Goal: Communication & Community: Answer question/provide support

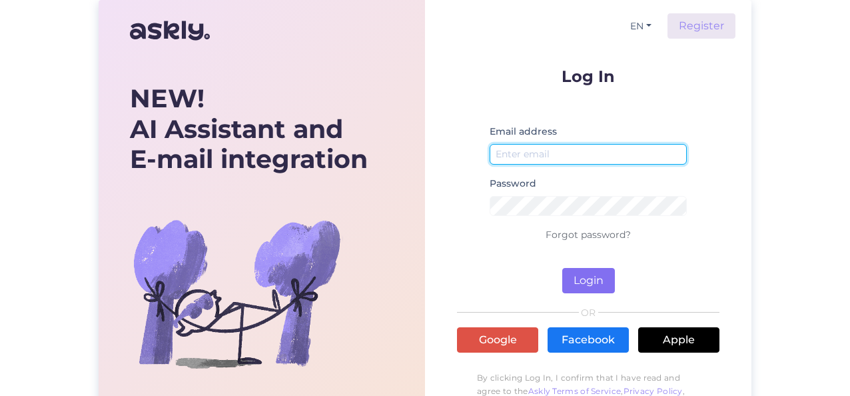
type input "[PERSON_NAME][EMAIL_ADDRESS][DOMAIN_NAME]"
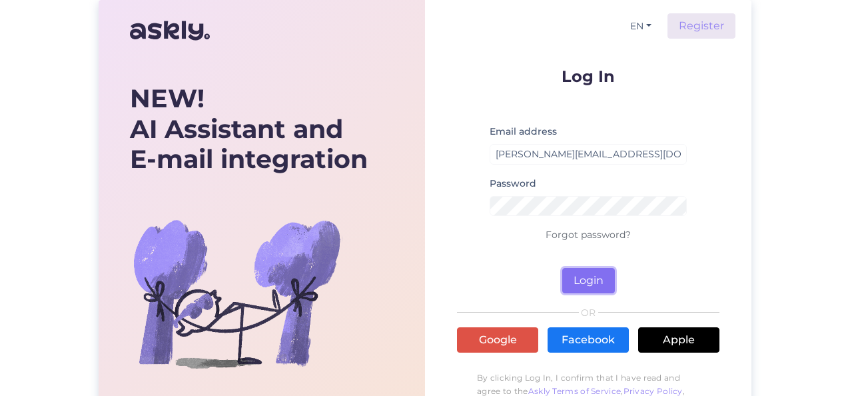
click at [574, 280] on button "Login" at bounding box center [588, 280] width 53 height 25
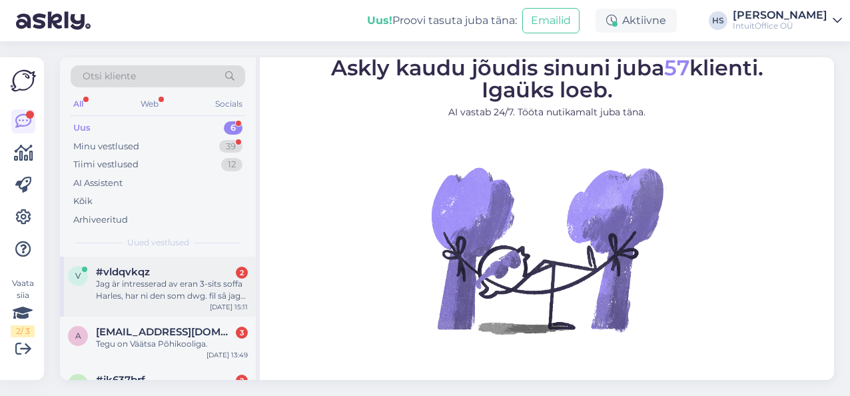
click at [132, 286] on div "Jag är intresserad av eran 3-sits soffa Harles, har ni den som dwg. fil så jag …" at bounding box center [172, 290] width 152 height 24
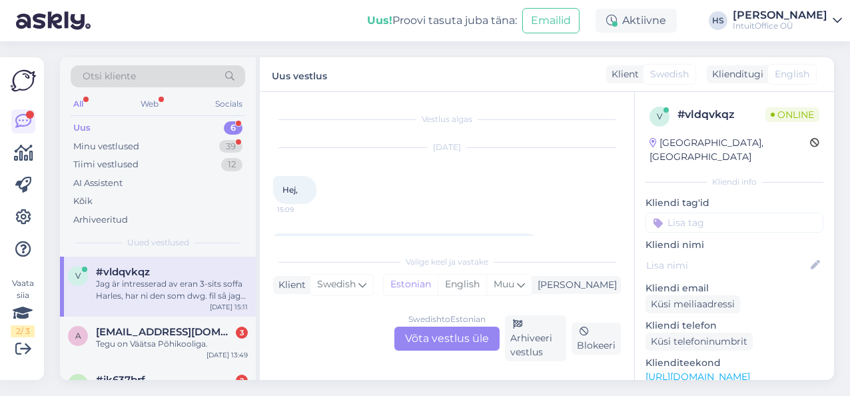
scroll to position [64, 0]
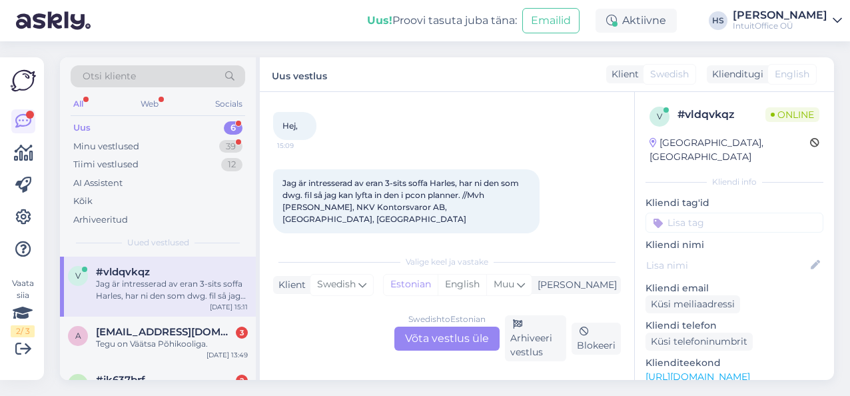
click at [449, 338] on div "Swedish to Estonian Võta vestlus üle" at bounding box center [446, 338] width 105 height 24
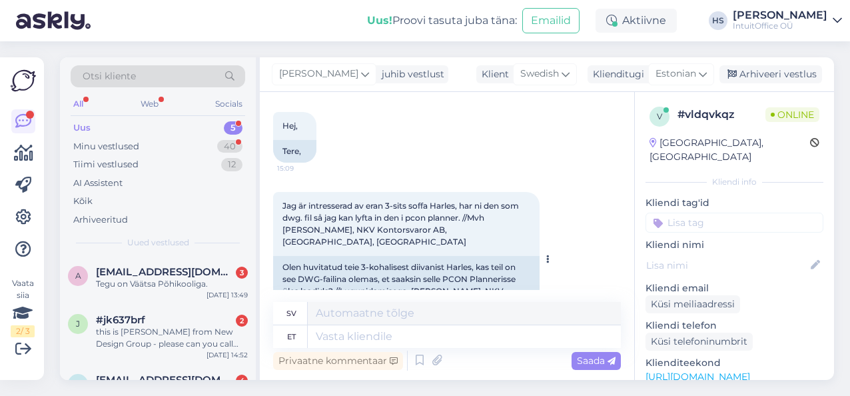
scroll to position [91, 0]
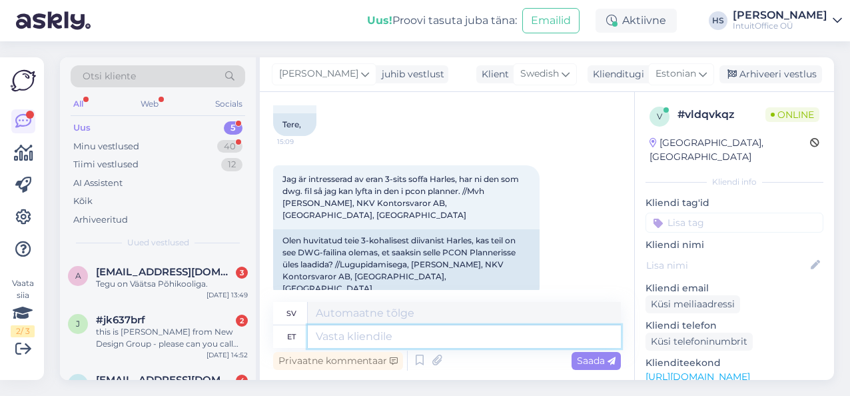
click at [361, 336] on textarea at bounding box center [464, 336] width 313 height 23
type textarea "Hello!"
type textarea "Hej!"
paste textarea "Since Harles is a fairly new product for us, its DWG file is not publicly avail…"
type textarea "Hello! Since Harles is a fairly new product for us, its DWG file is not publicl…"
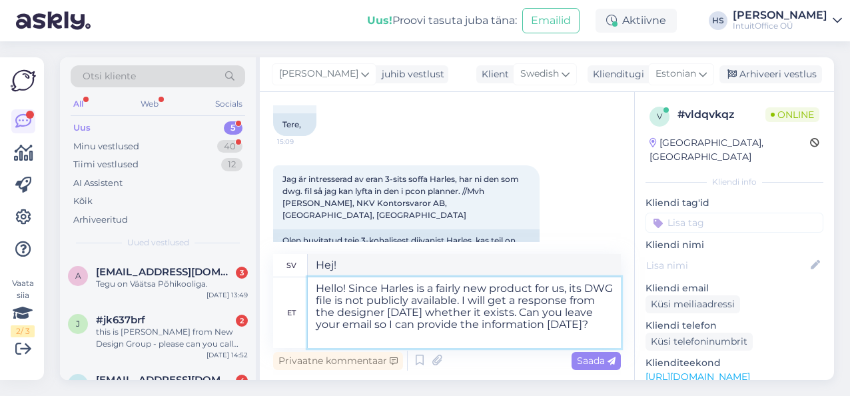
type textarea "Hej! Eftersom Harles är en relativt ny produkt för oss är dess DWG-fil inte til…"
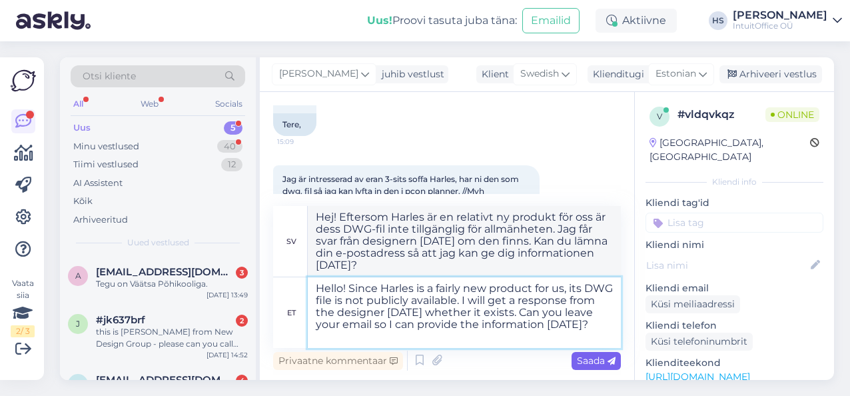
type textarea "Hello! Since Harles is a fairly new product for us, its DWG file is not publicl…"
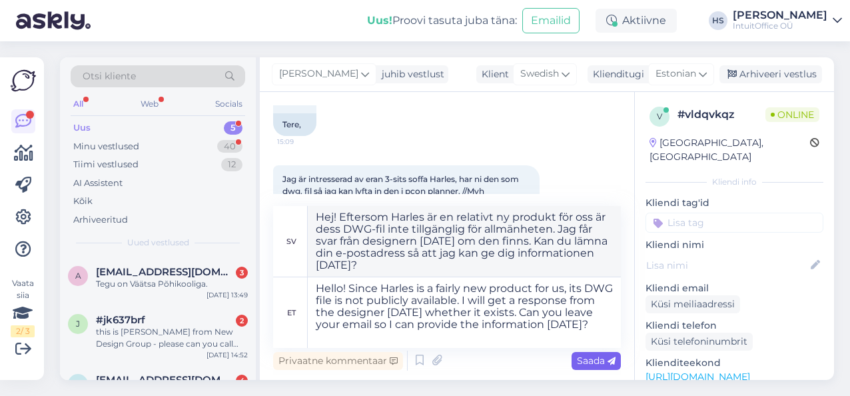
click at [589, 357] on span "Saada" at bounding box center [596, 360] width 39 height 12
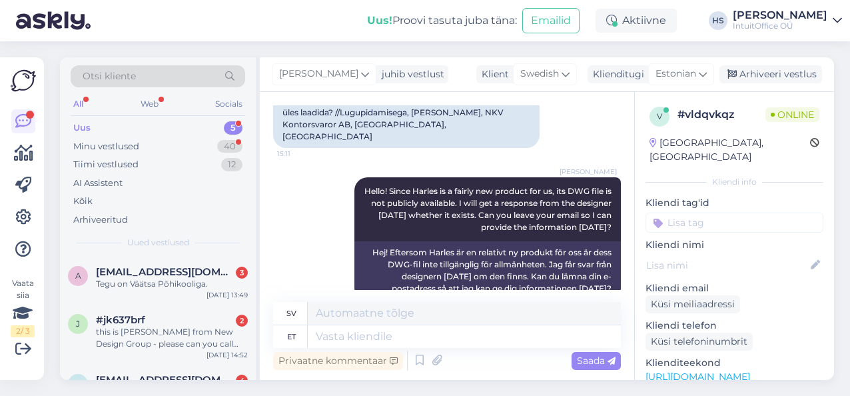
scroll to position [346, 0]
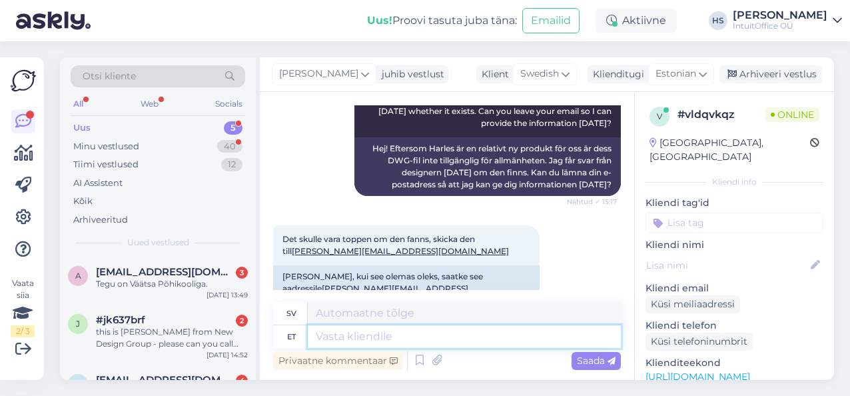
click at [354, 334] on textarea at bounding box center [464, 336] width 313 height 23
click at [334, 336] on textarea at bounding box center [464, 336] width 313 height 23
type textarea "Yes,"
type textarea "Ja,"
type textarea "Yes, I"
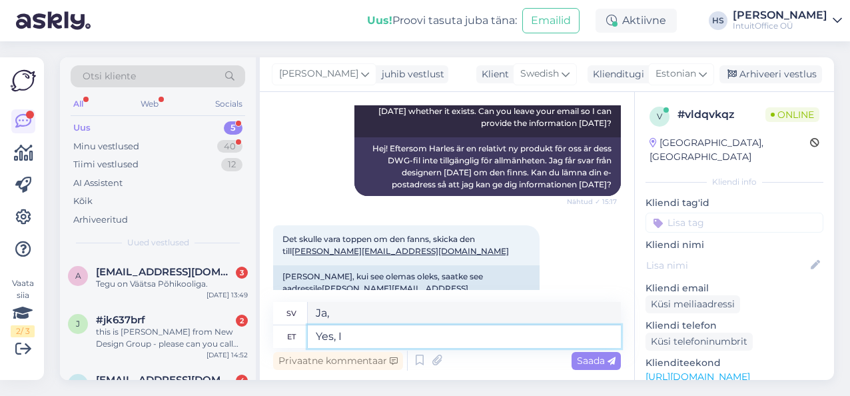
type textarea "Ja, jag"
type textarea "Yes, I will"
type textarea "Ja, det ska jag."
type textarea "Yes, I will let"
type textarea "Ja, jag ska låta"
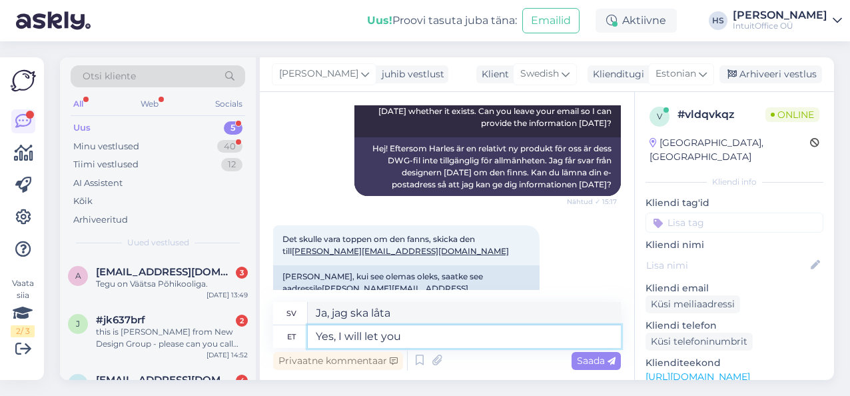
type textarea "Yes, I will let you k"
type textarea "Ja, jag ska låta dig"
type textarea "Yes, I will let you know."
type textarea "Ja, jag ska meddela dig."
type textarea "Yes, I will let you know. :)"
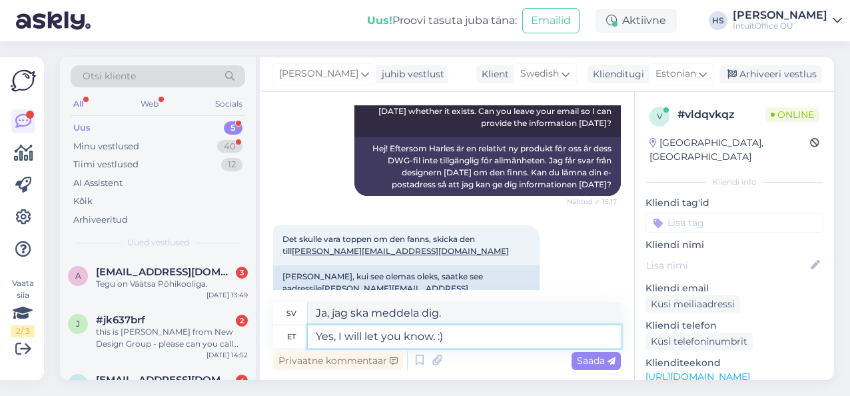
type textarea "Ja, jag ska meddela dig. :)"
click at [333, 340] on textarea "Yes, I will let you know. :)" at bounding box center [464, 336] width 313 height 23
type textarea "Thanks, I will let you know. :)"
type textarea "Tack, jag ska meddela dig. :)"
type textarea "Thanks, I will let you know. :)"
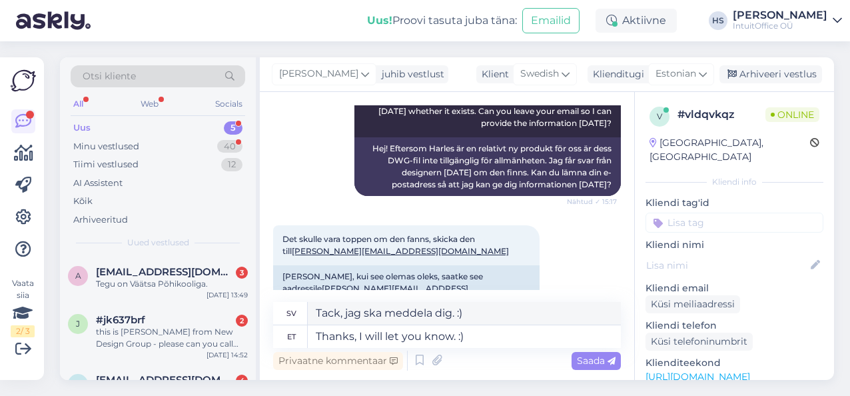
click at [605, 364] on span "Saada" at bounding box center [596, 360] width 39 height 12
